Goal: Information Seeking & Learning: Check status

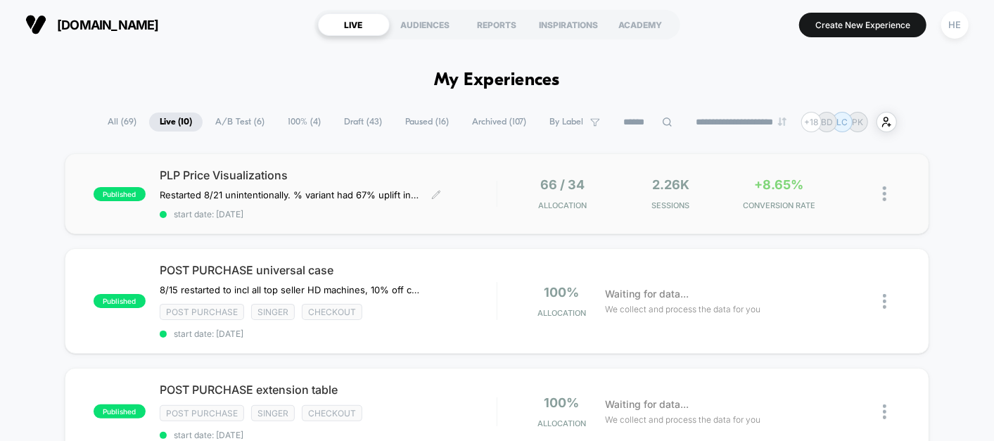
click at [490, 188] on div "PLP Price Visualizations Restarted 8/21 unintentionally. % variant had 67% upli…" at bounding box center [328, 193] width 337 height 51
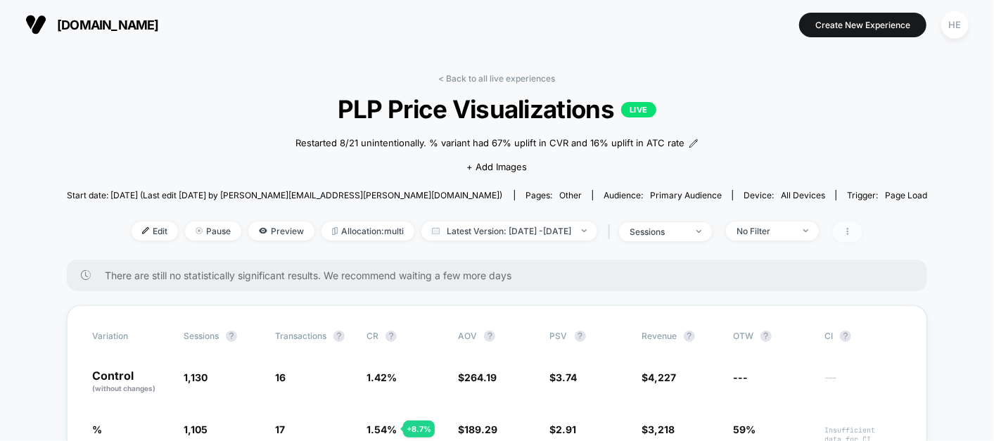
click at [862, 238] on span at bounding box center [848, 232] width 30 height 20
